Goal: Navigation & Orientation: Find specific page/section

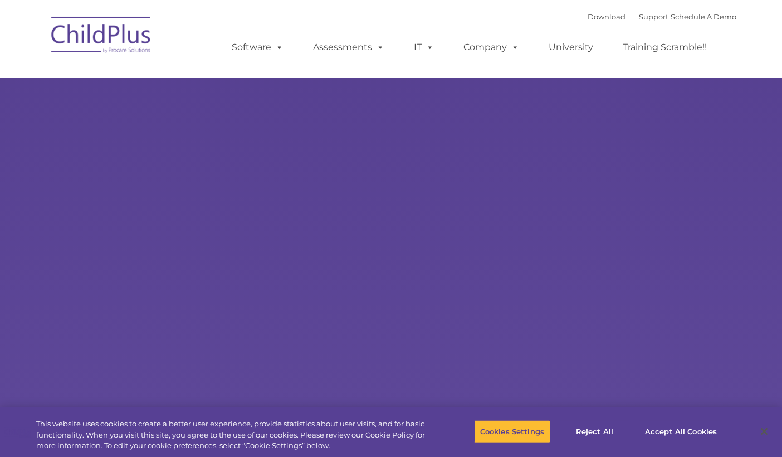
type input ""
select select "MEDIUM"
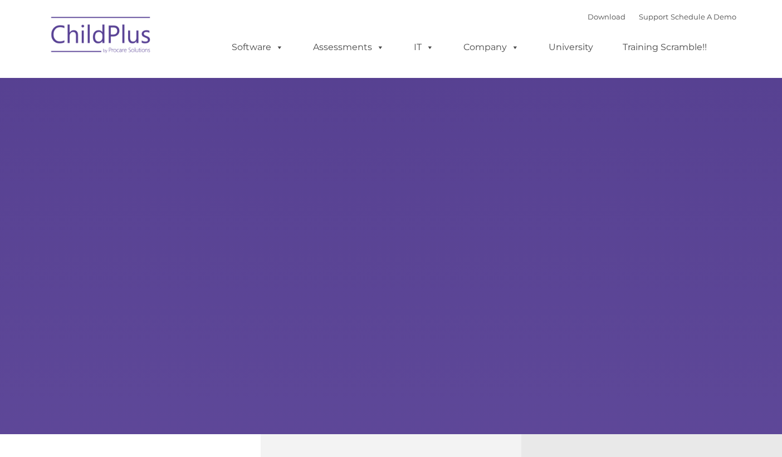
type input ""
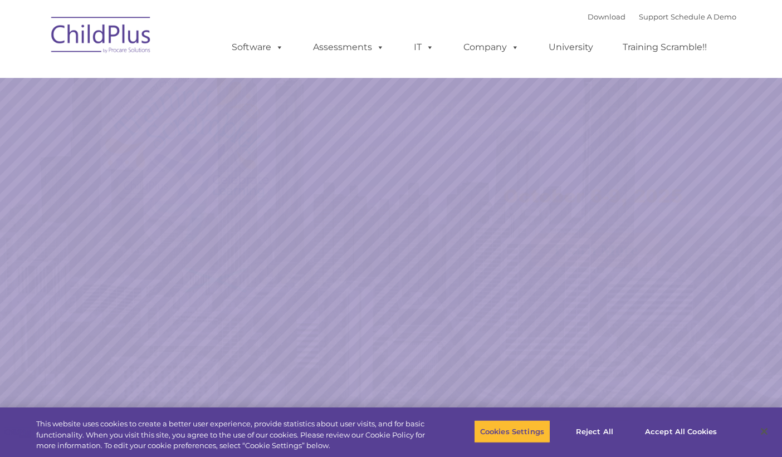
select select "MEDIUM"
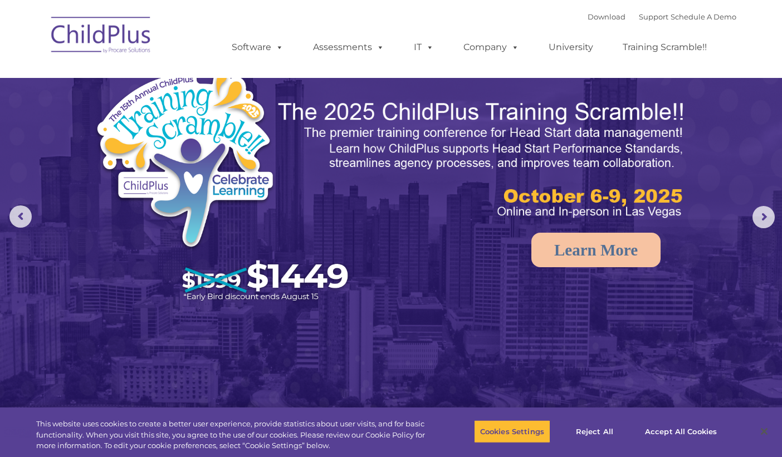
click at [522, 18] on div "Download Support | Schedule A Demo  MENU MENU Software ChildPlus: The original…" at bounding box center [473, 38] width 527 height 61
